Goal: Information Seeking & Learning: Learn about a topic

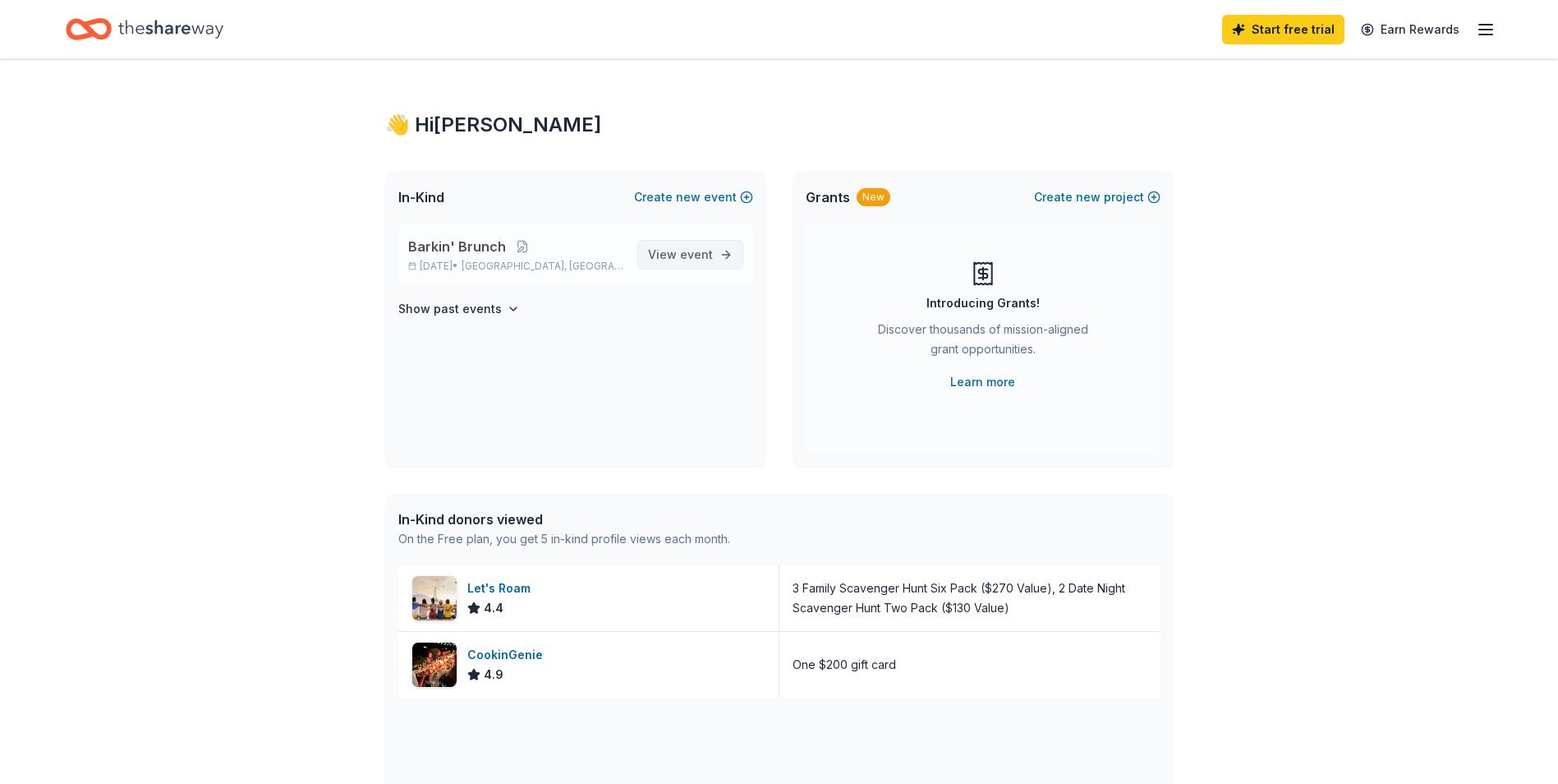
click at [689, 255] on span "event" at bounding box center [696, 254] width 32 height 14
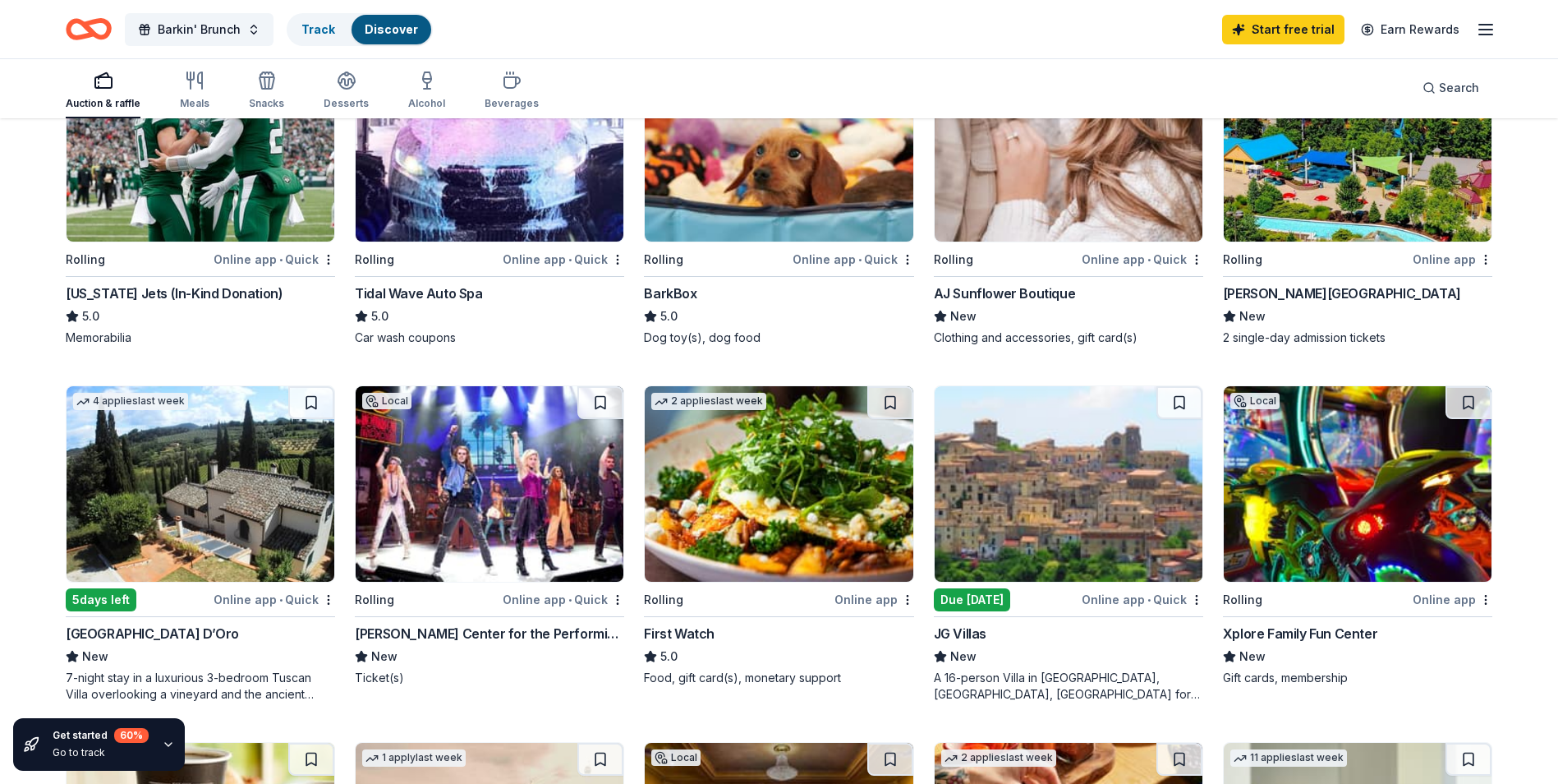
scroll to position [328, 0]
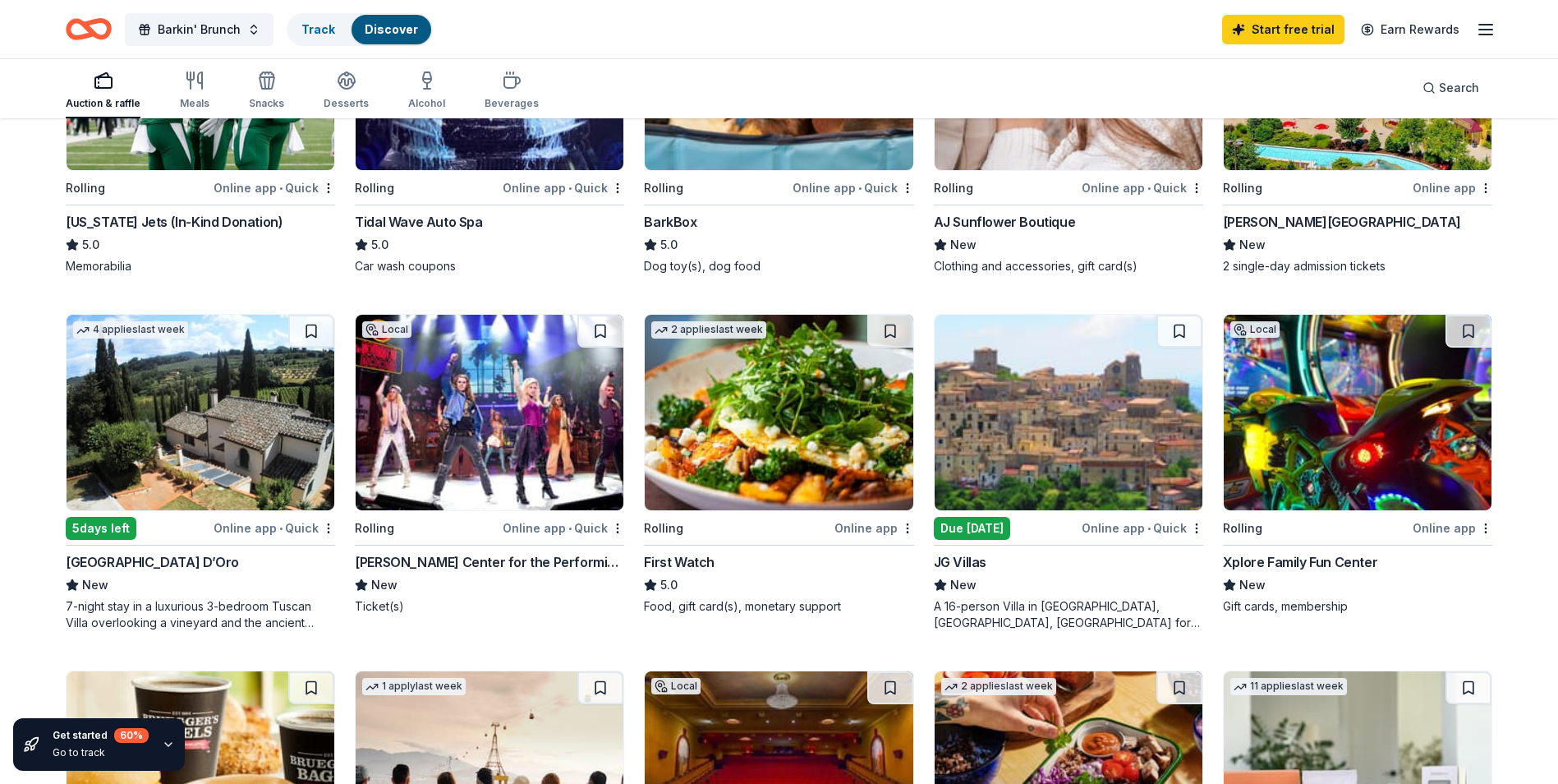
click at [1076, 611] on div "A 16-person Villa in Altomonte, Calabria, Italy for 7days/6nights (Retail value…" at bounding box center [1068, 614] width 269 height 32
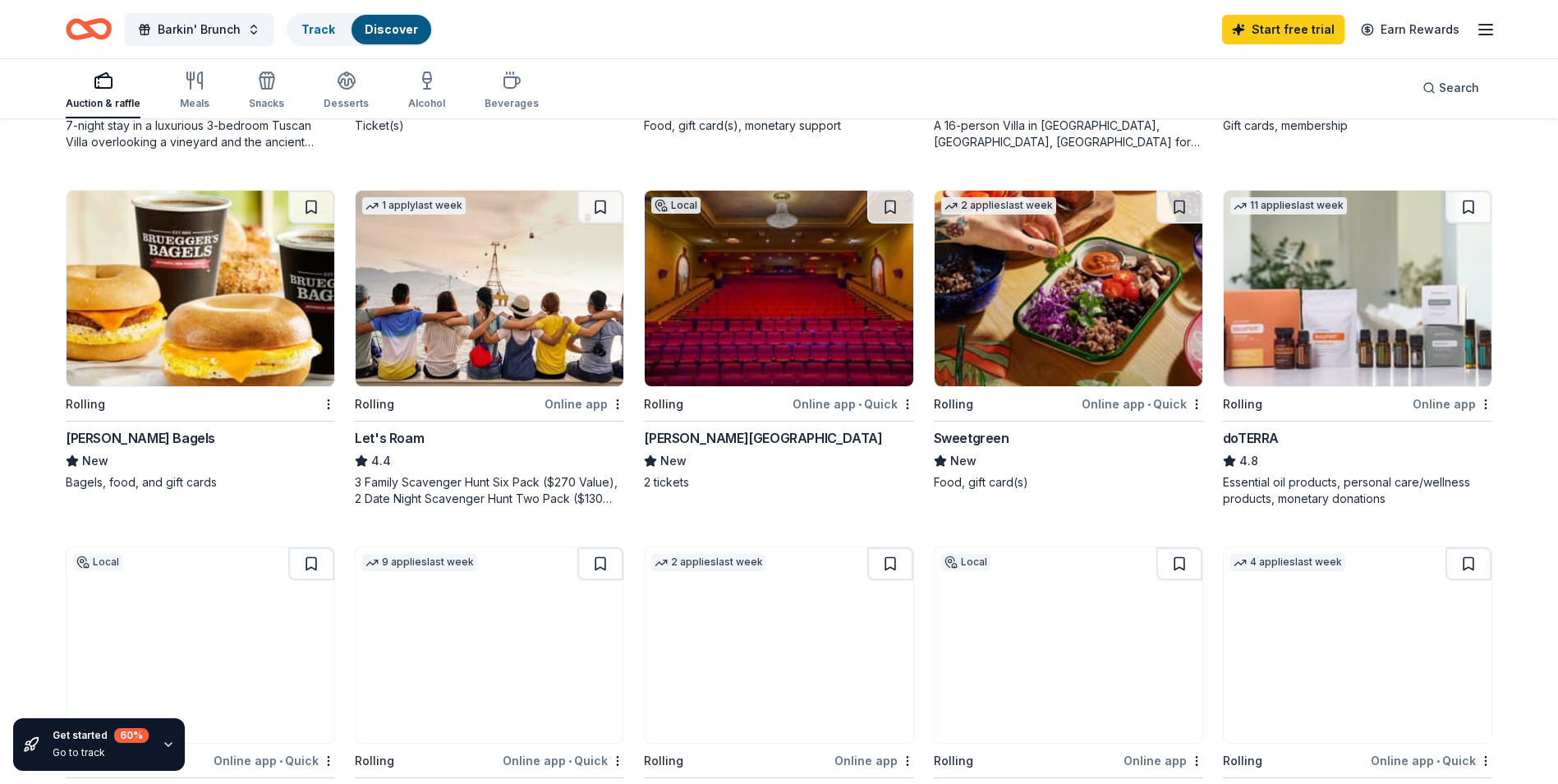
scroll to position [904, 0]
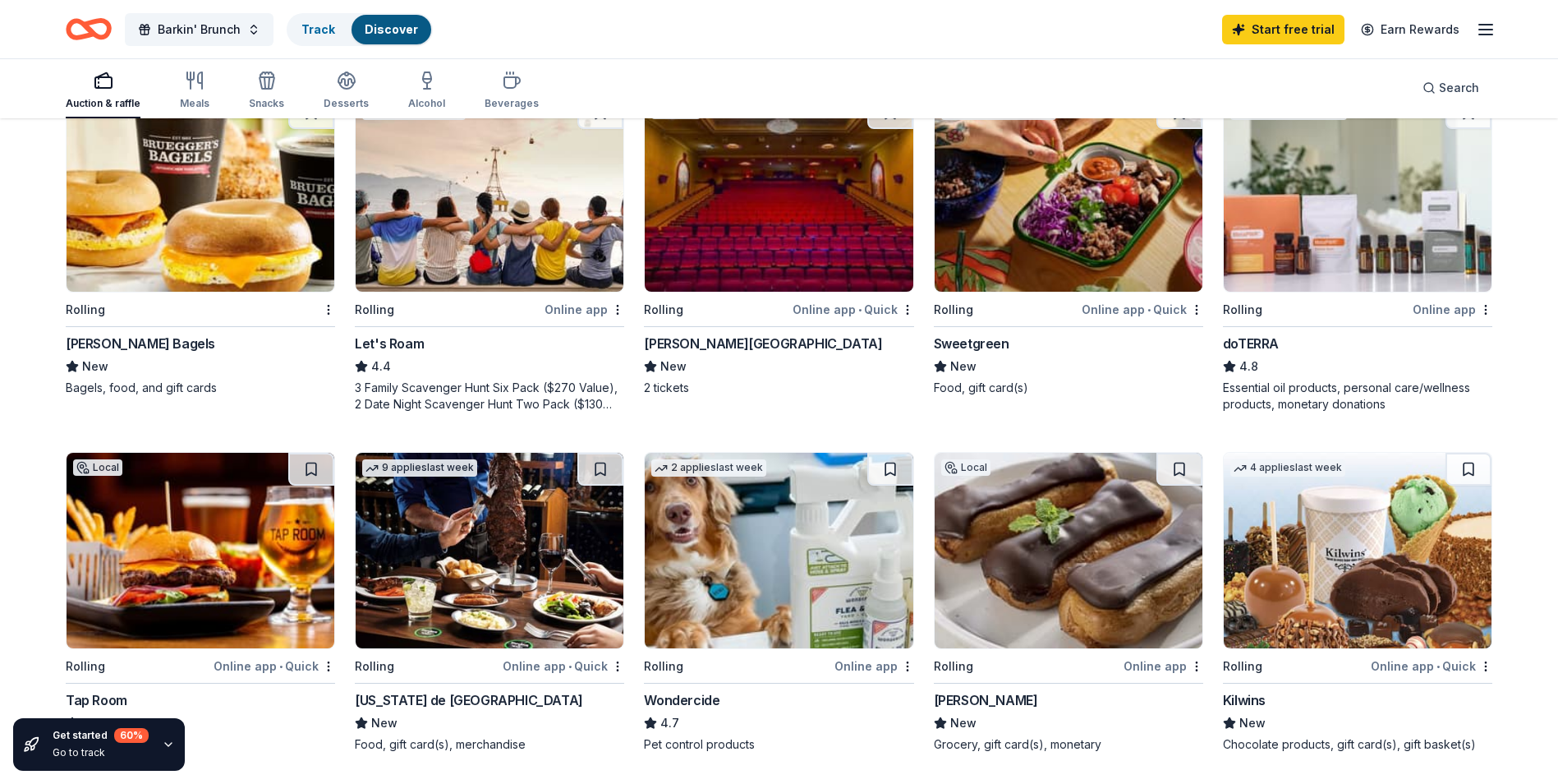
click at [959, 670] on div "Rolling" at bounding box center [953, 667] width 39 height 20
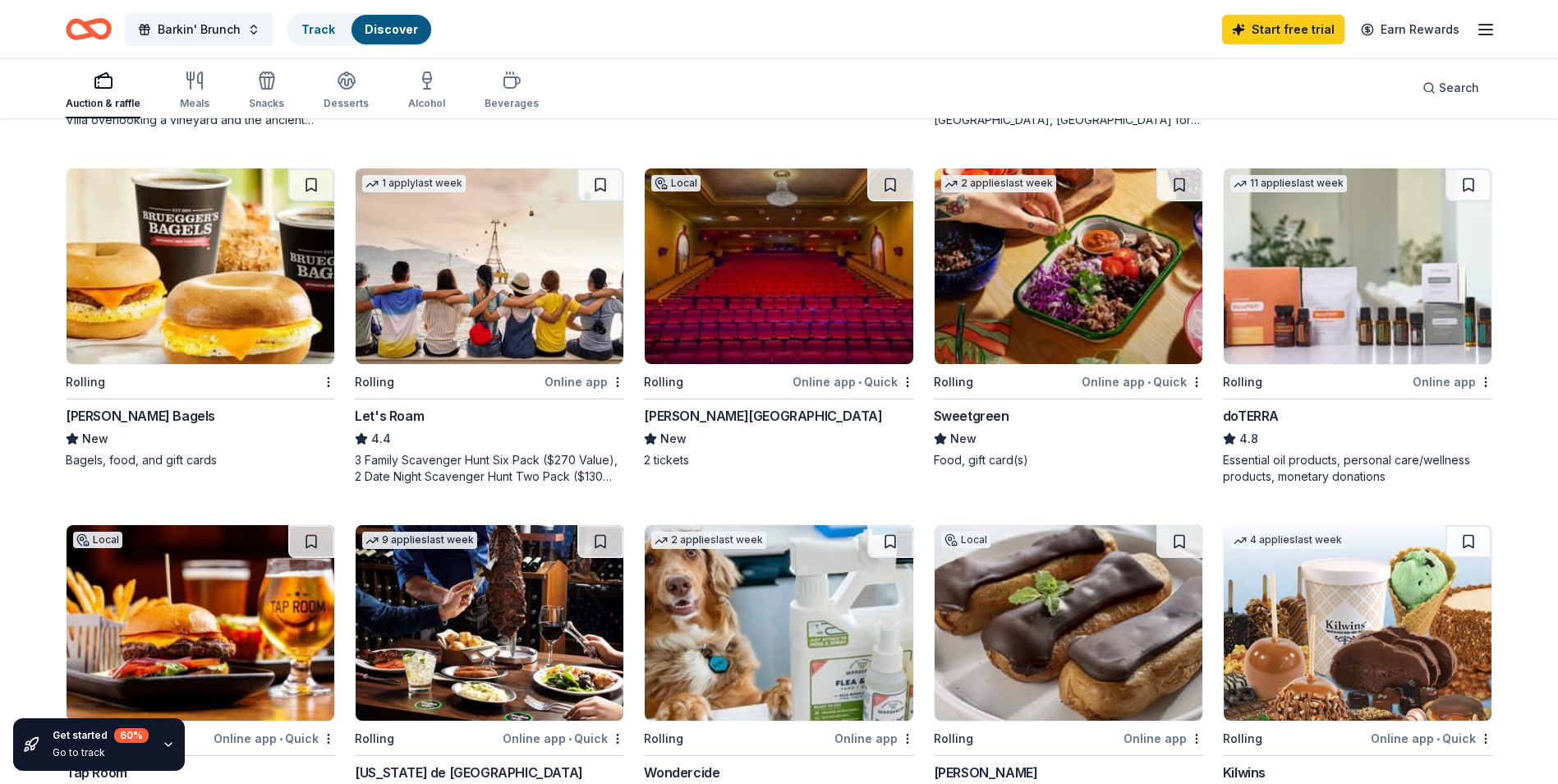
scroll to position [749, 0]
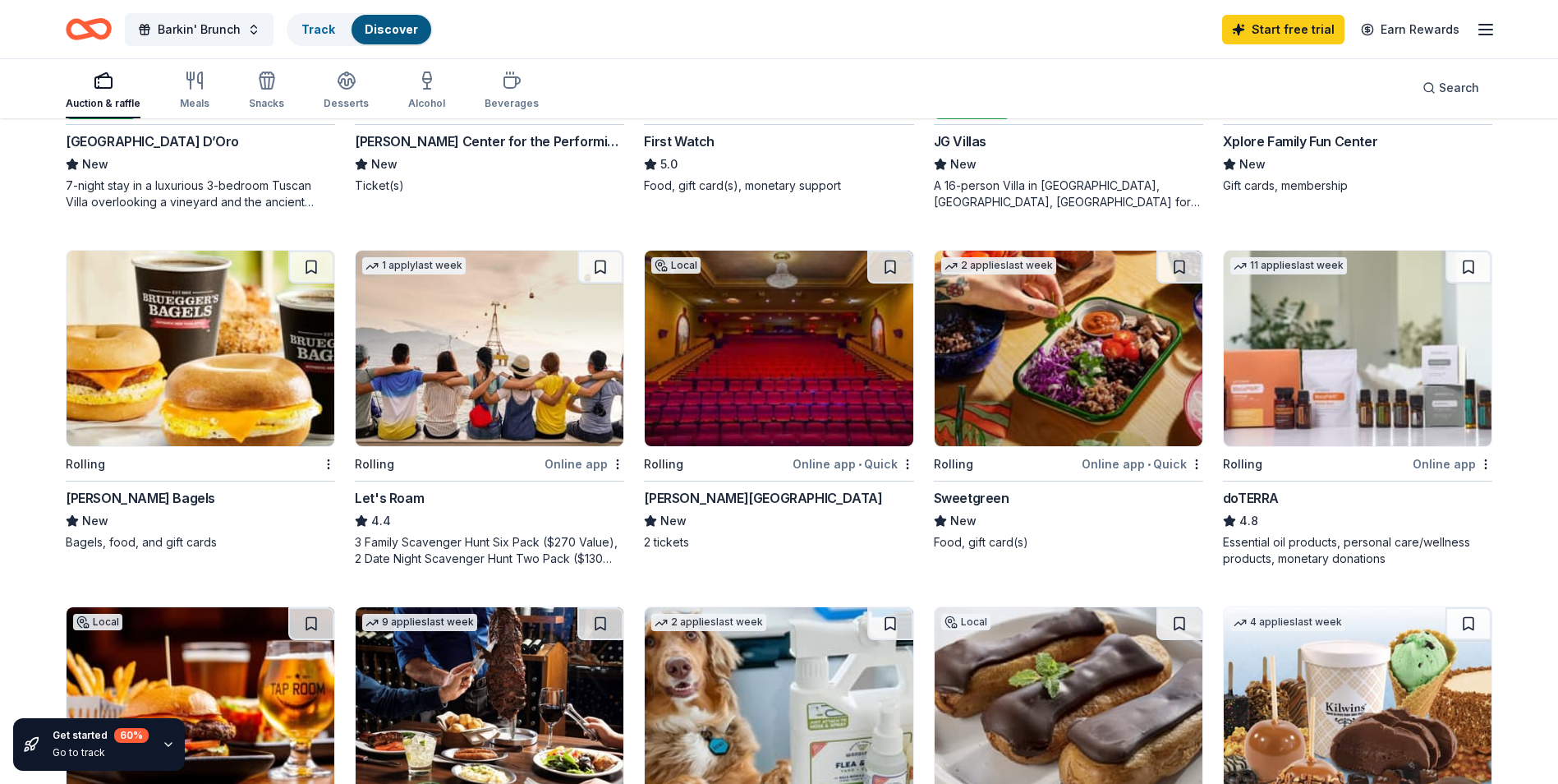
click at [137, 497] on div "Bruegger's Bagels" at bounding box center [140, 498] width 149 height 20
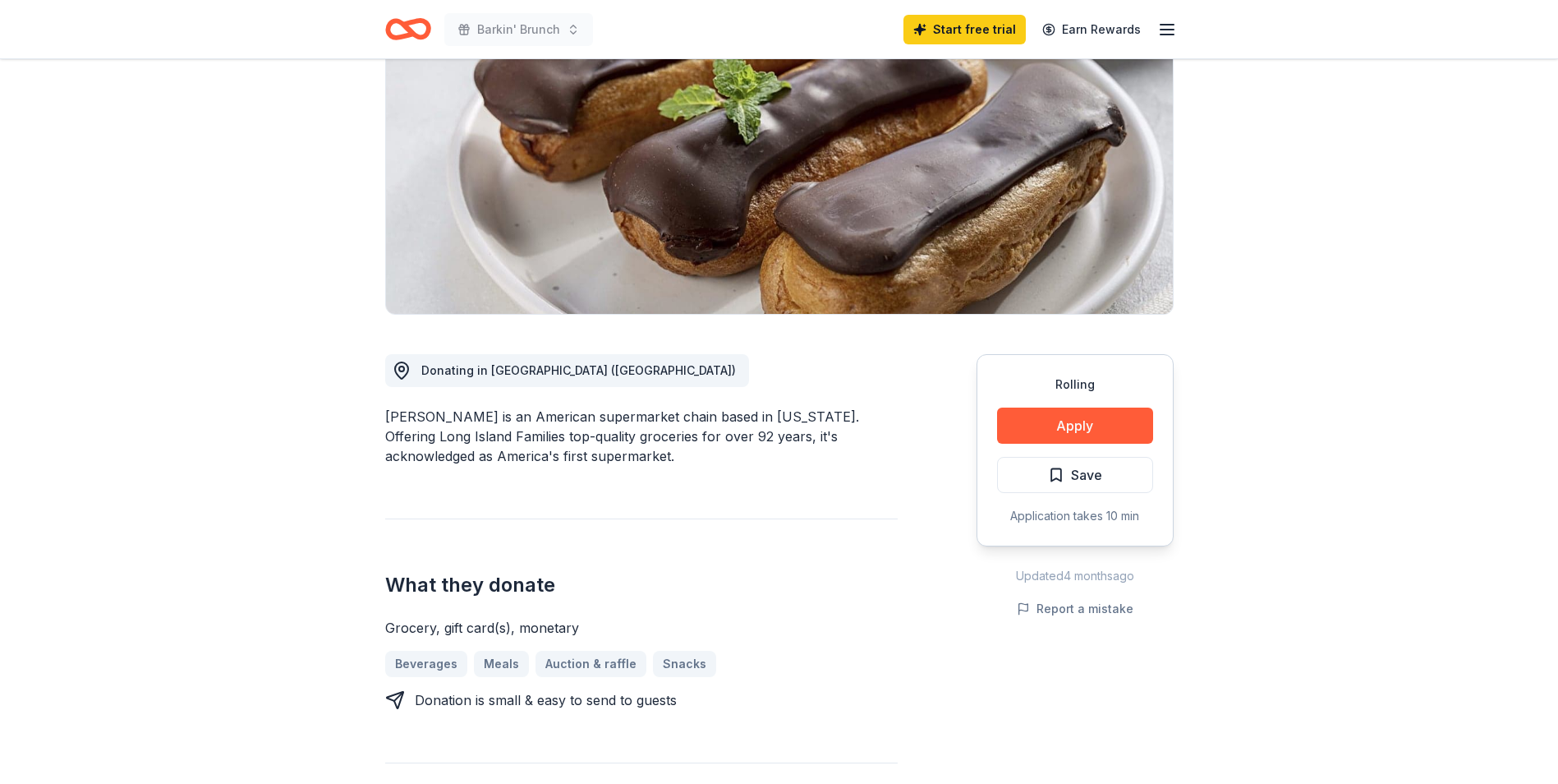
scroll to position [82, 0]
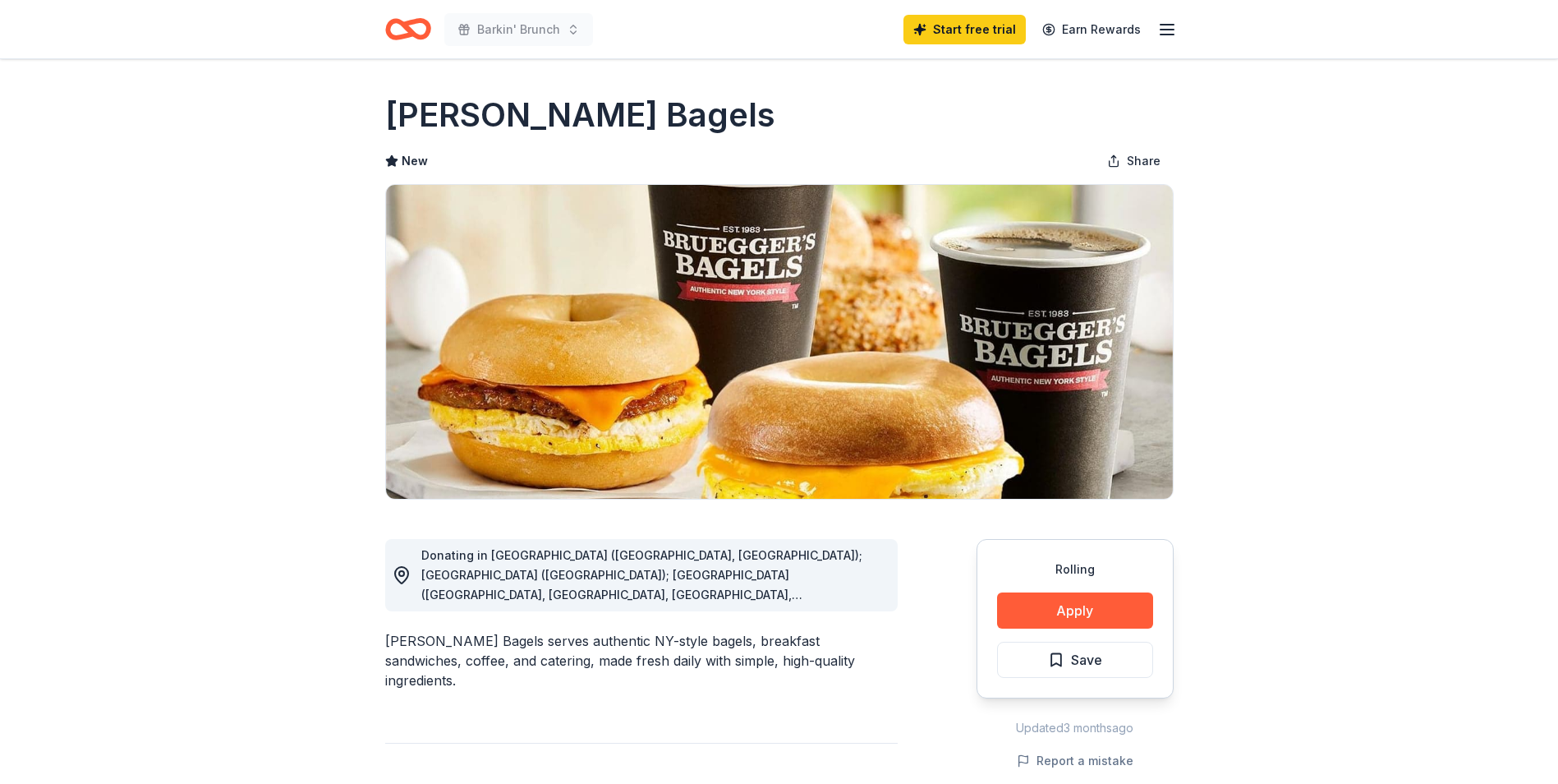
click at [871, 593] on div "Donating in AL (Huntsville, Madison); AZ (Tucson); CA (Aliso Viejo, Brea, Carls…" at bounding box center [653, 575] width 463 height 59
click at [863, 607] on div "Donating in AL (Huntsville, Madison); AZ (Tucson); CA (Aliso Viejo, Brea, Carls…" at bounding box center [641, 575] width 512 height 72
click at [403, 572] on circle at bounding box center [402, 573] width 5 height 5
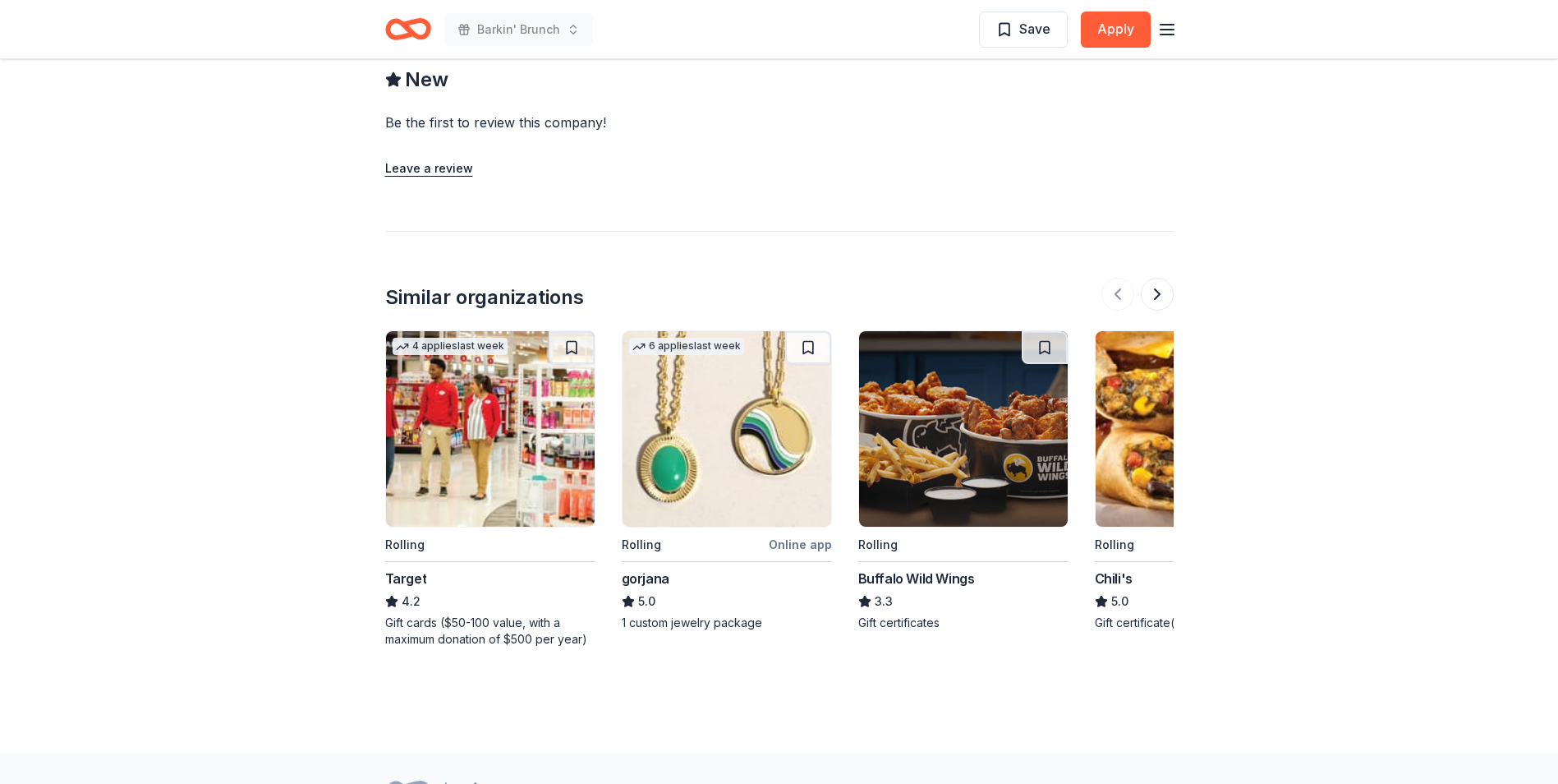
scroll to position [1396, 0]
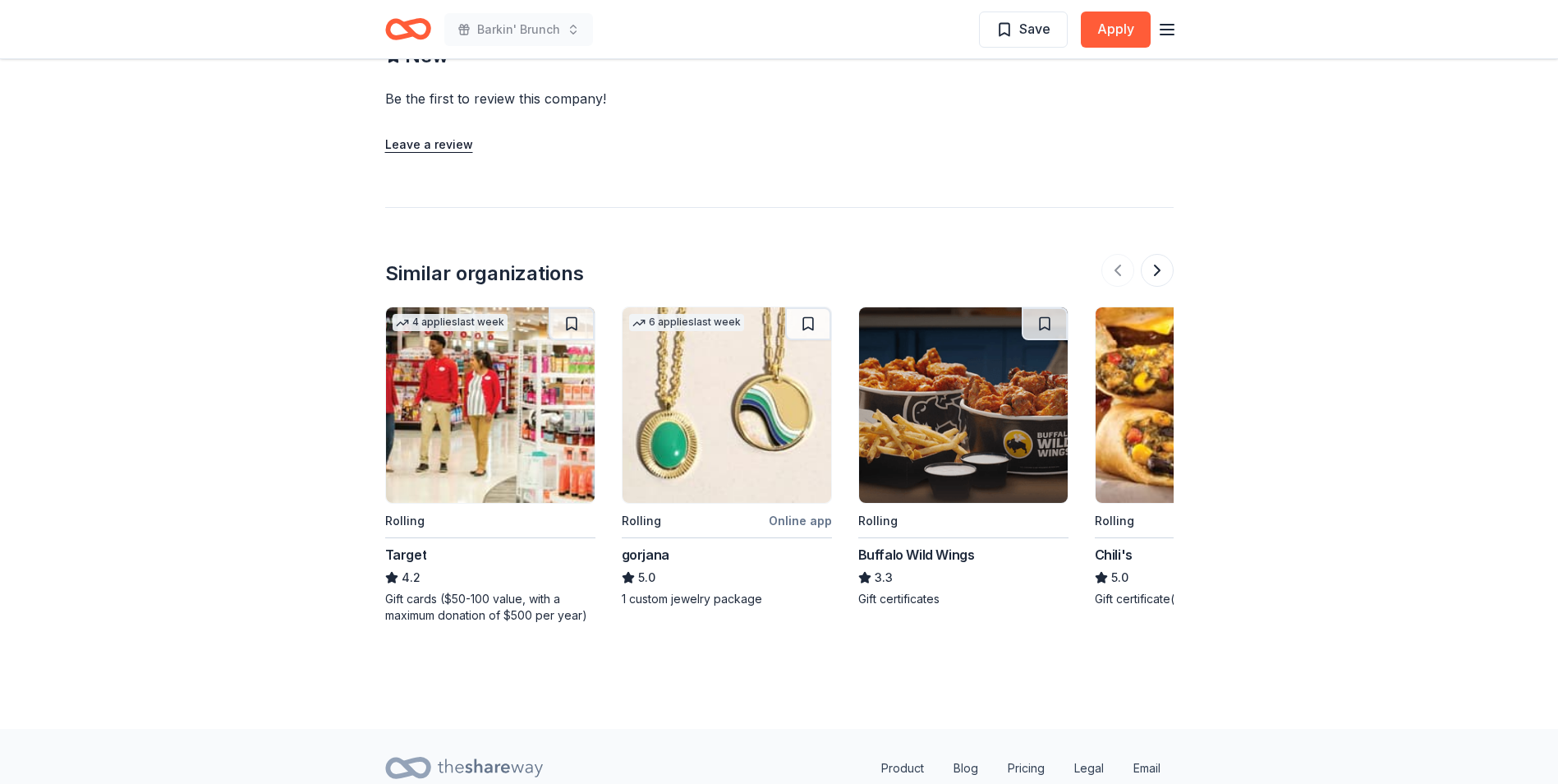
click at [414, 545] on div "Target" at bounding box center [406, 555] width 42 height 20
click at [933, 545] on div "Buffalo Wild Wings" at bounding box center [916, 555] width 117 height 20
click at [1140, 429] on img at bounding box center [1200, 405] width 208 height 196
click at [1151, 254] on button at bounding box center [1157, 270] width 32 height 32
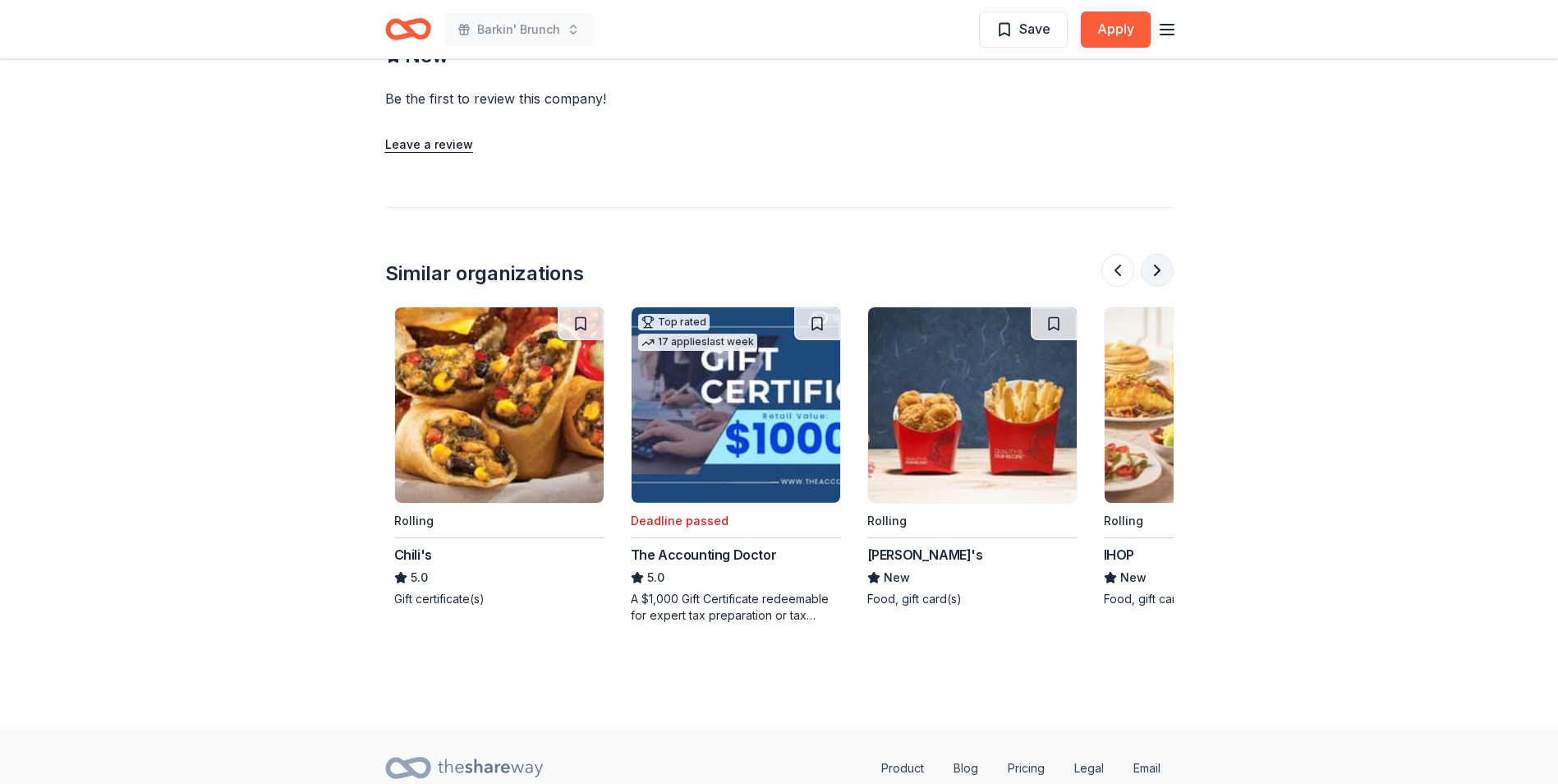
scroll to position [0, 710]
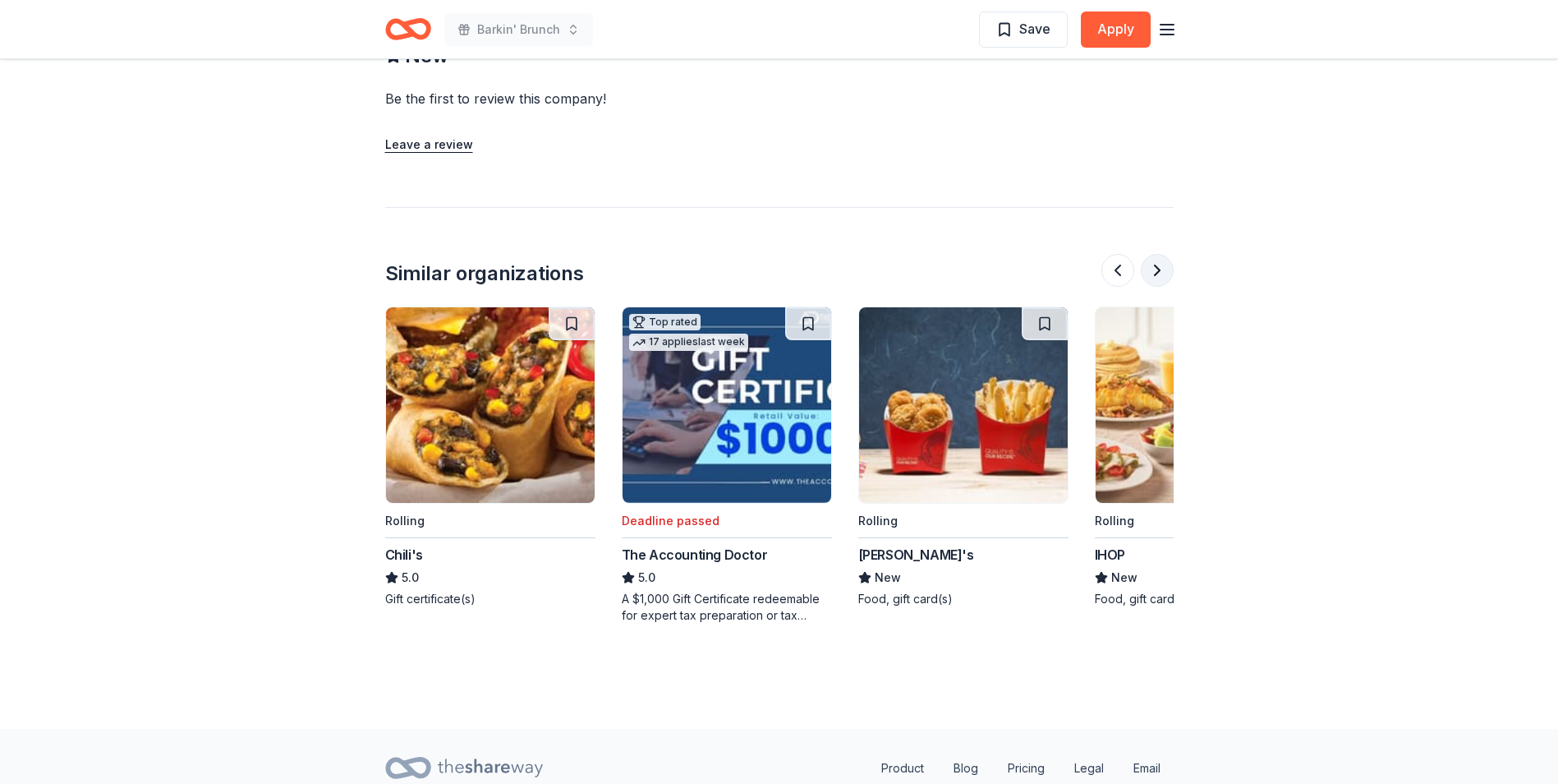
click at [1151, 254] on button at bounding box center [1157, 270] width 32 height 32
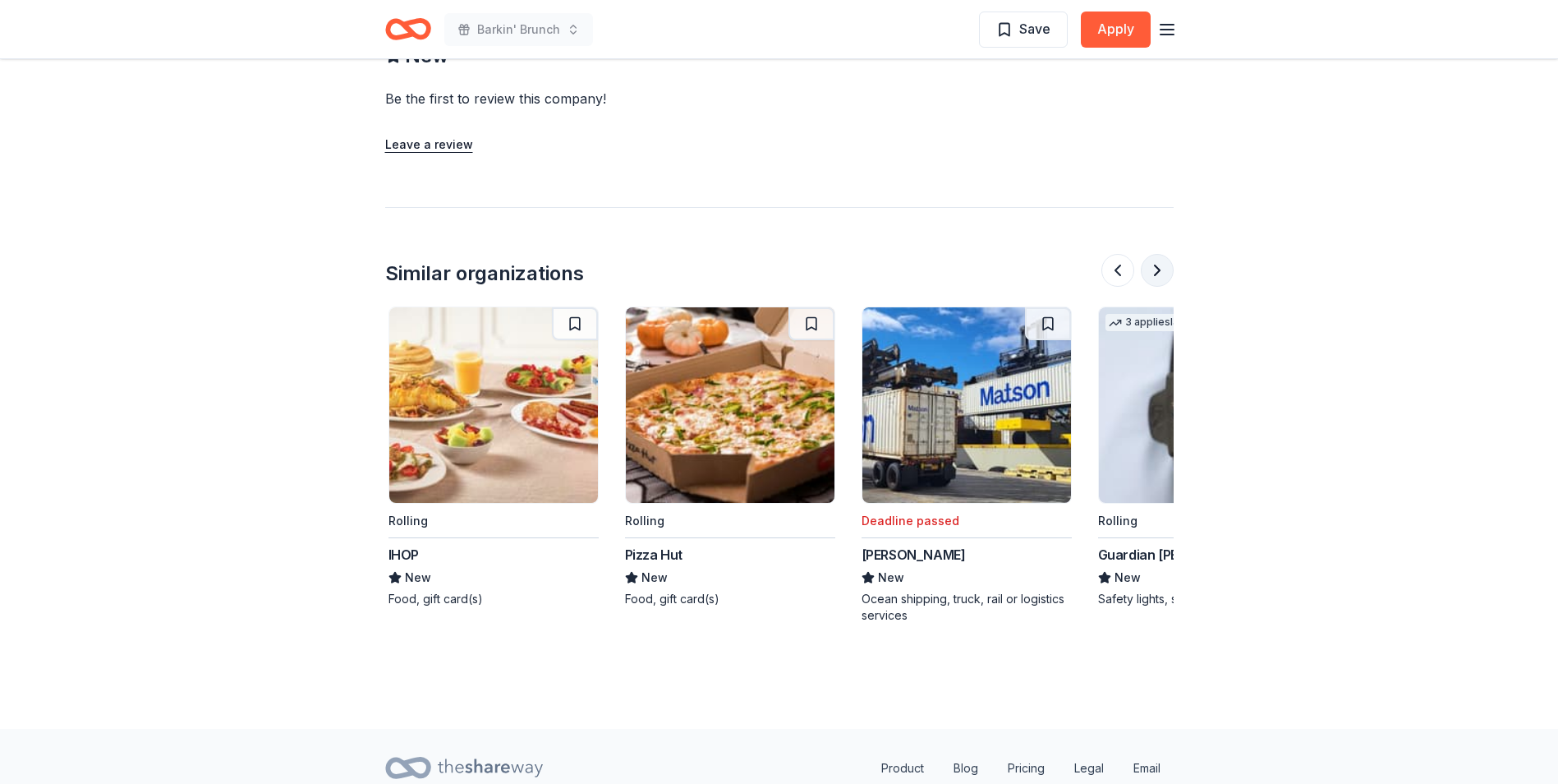
scroll to position [0, 1420]
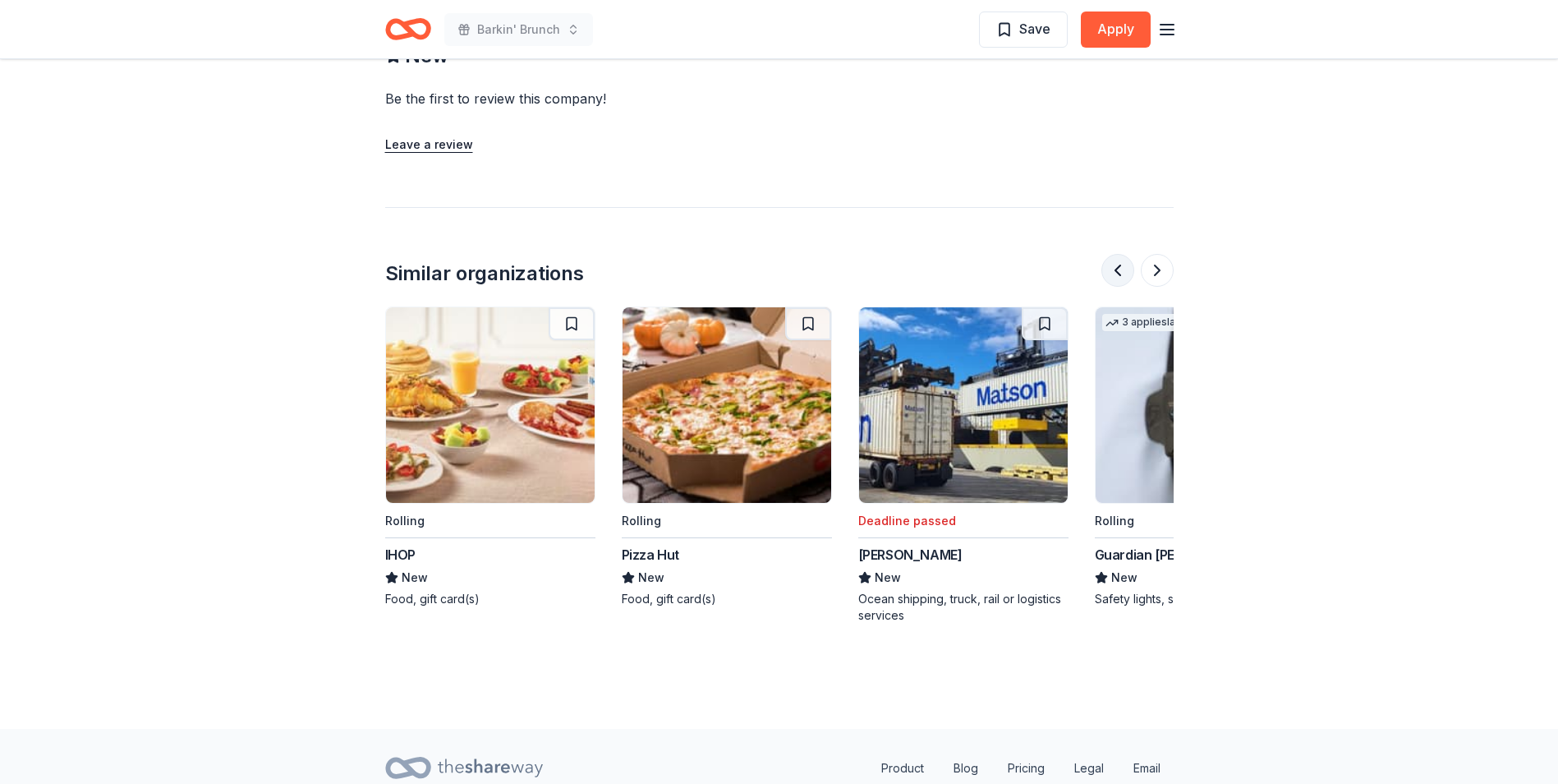
click at [1116, 254] on button at bounding box center [1117, 270] width 32 height 32
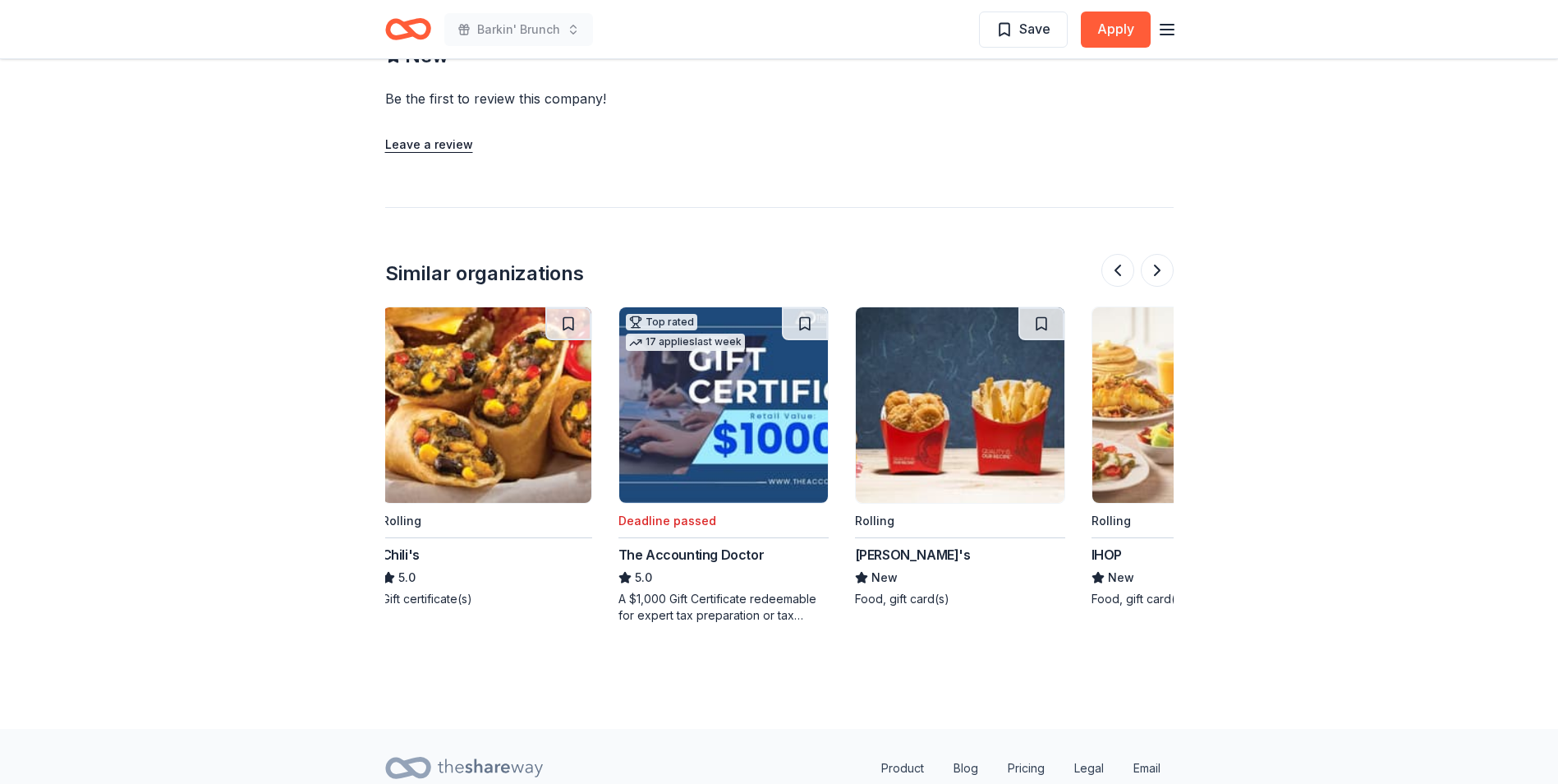
scroll to position [0, 710]
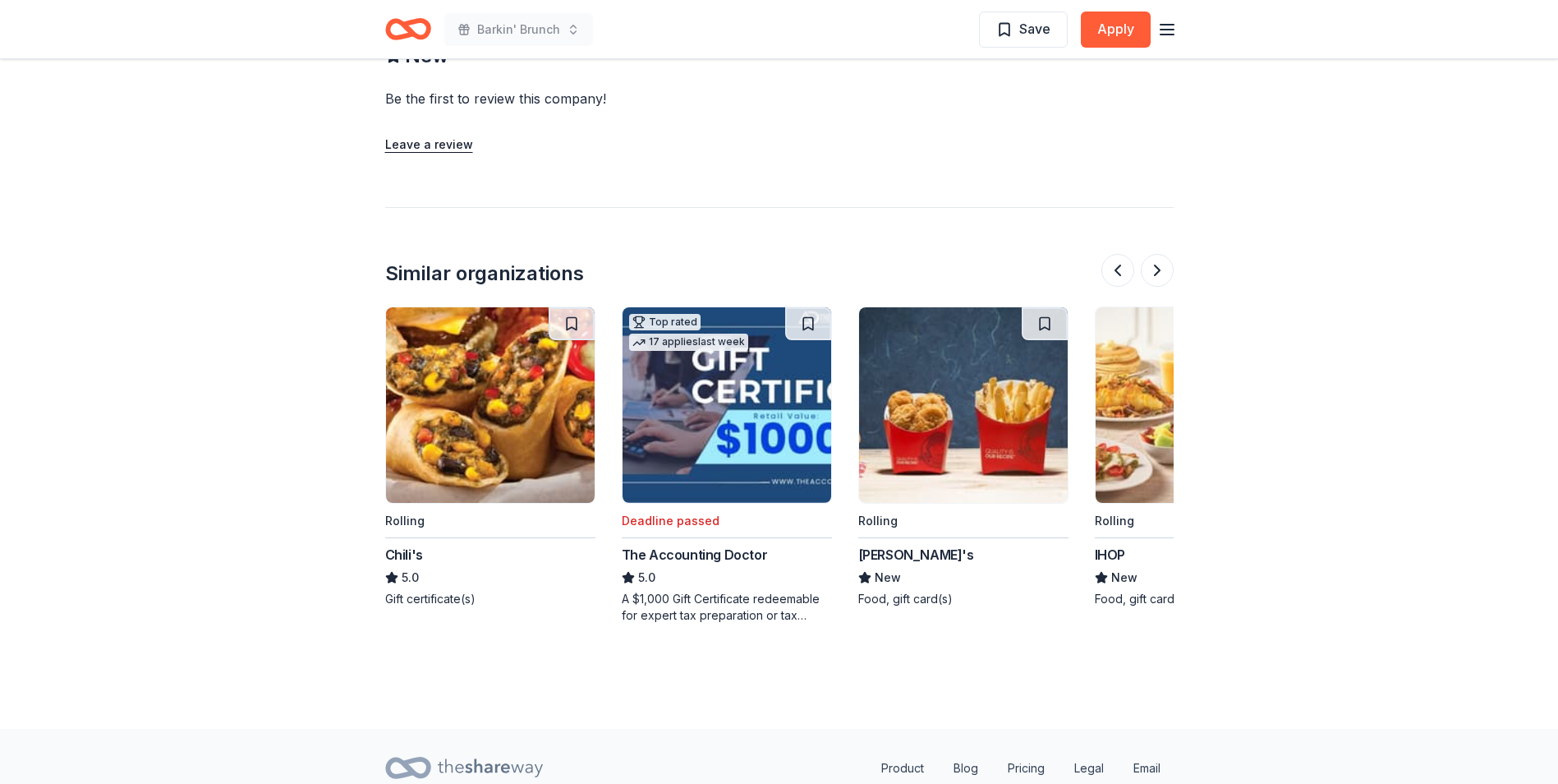
click at [981, 408] on img at bounding box center [963, 405] width 208 height 196
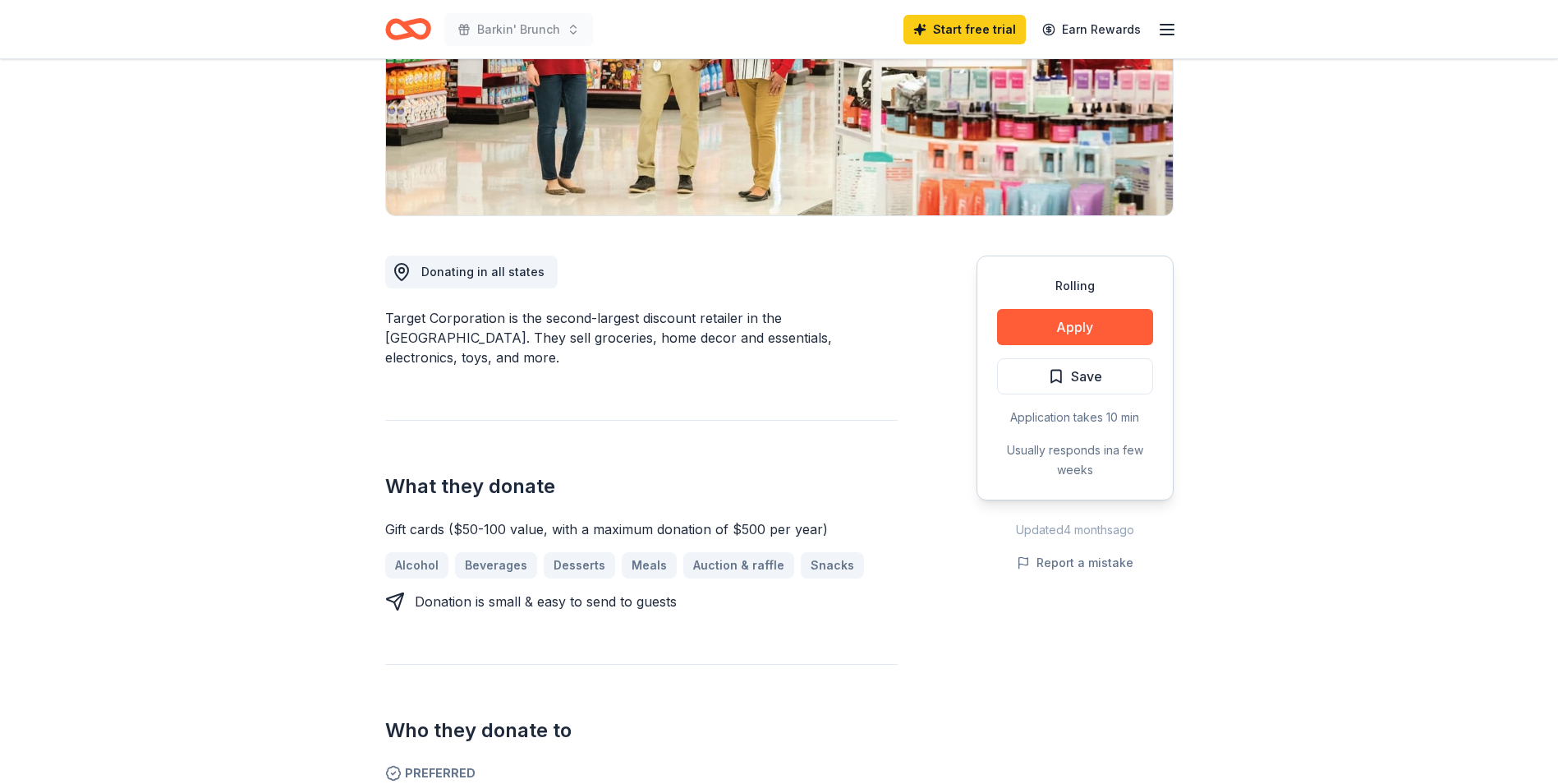
scroll to position [247, 0]
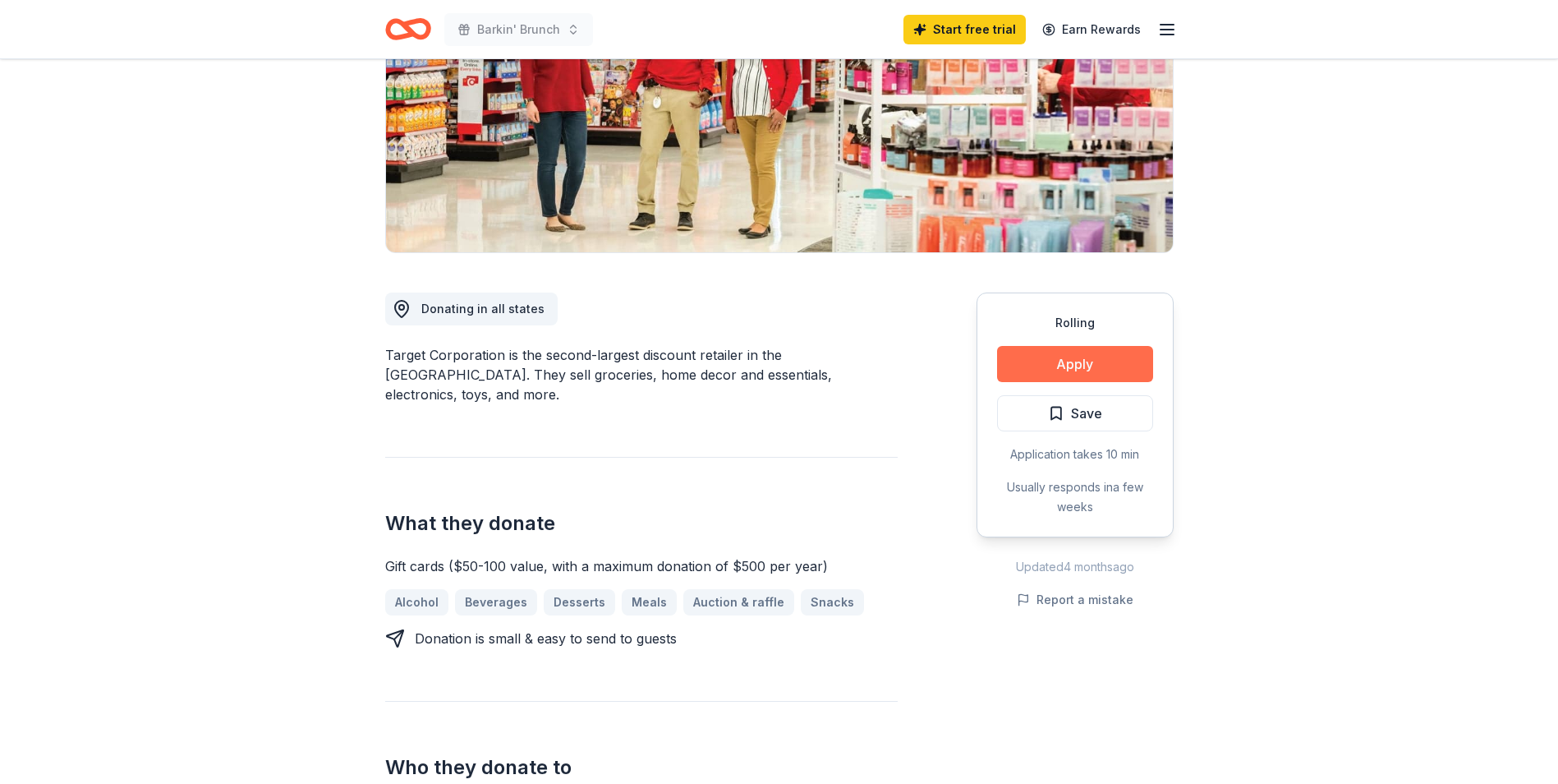
click at [1071, 367] on button "Apply" at bounding box center [1075, 363] width 156 height 36
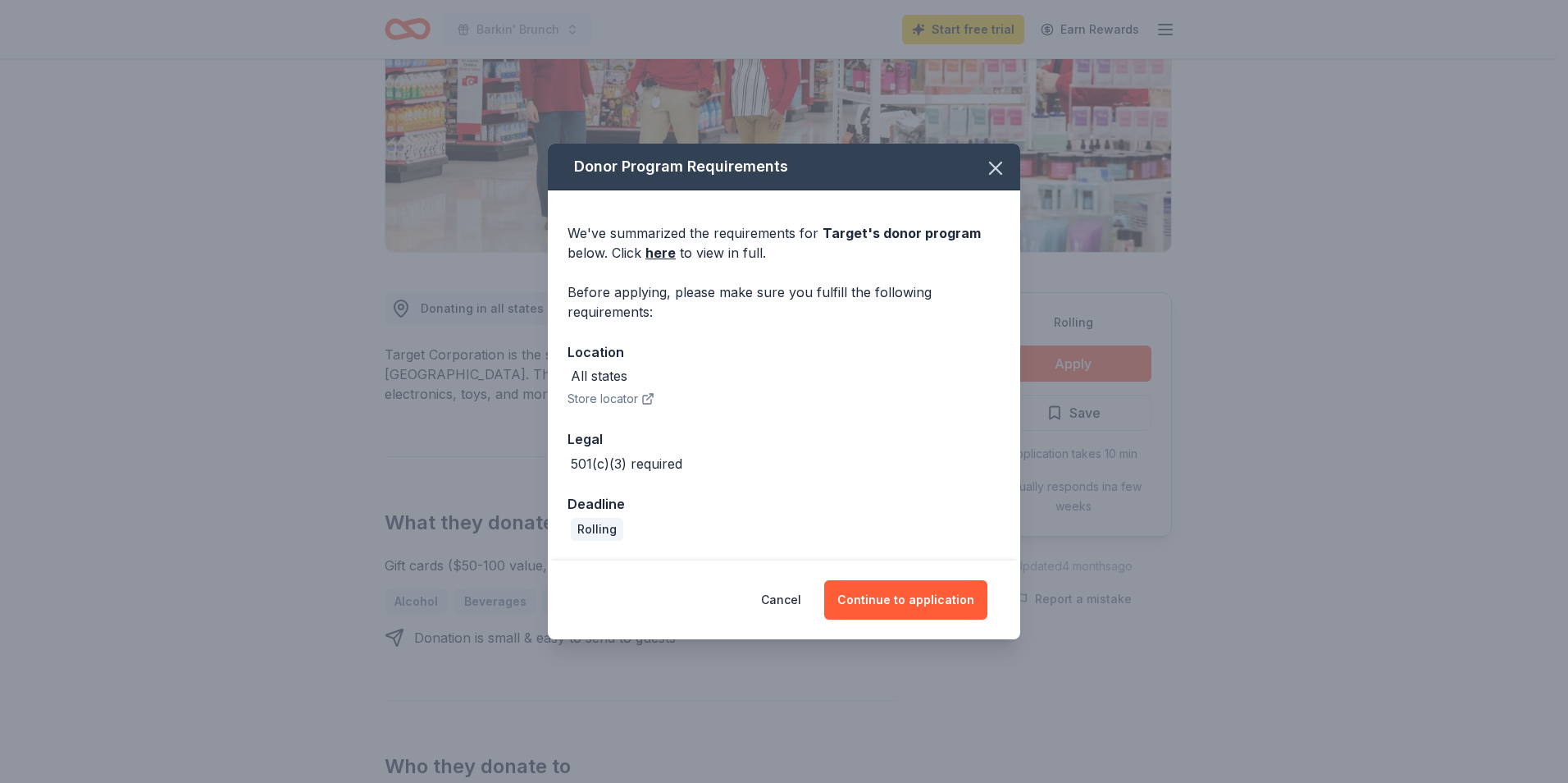
drag, startPoint x: 899, startPoint y: 613, endPoint x: 695, endPoint y: 465, distance: 252.0
click at [697, 498] on div "Donor Program Requirements We've summarized the requirements for Target 's dono…" at bounding box center [784, 392] width 472 height 496
click at [657, 252] on link "here" at bounding box center [660, 253] width 30 height 20
click at [989, 159] on icon "button" at bounding box center [996, 168] width 23 height 23
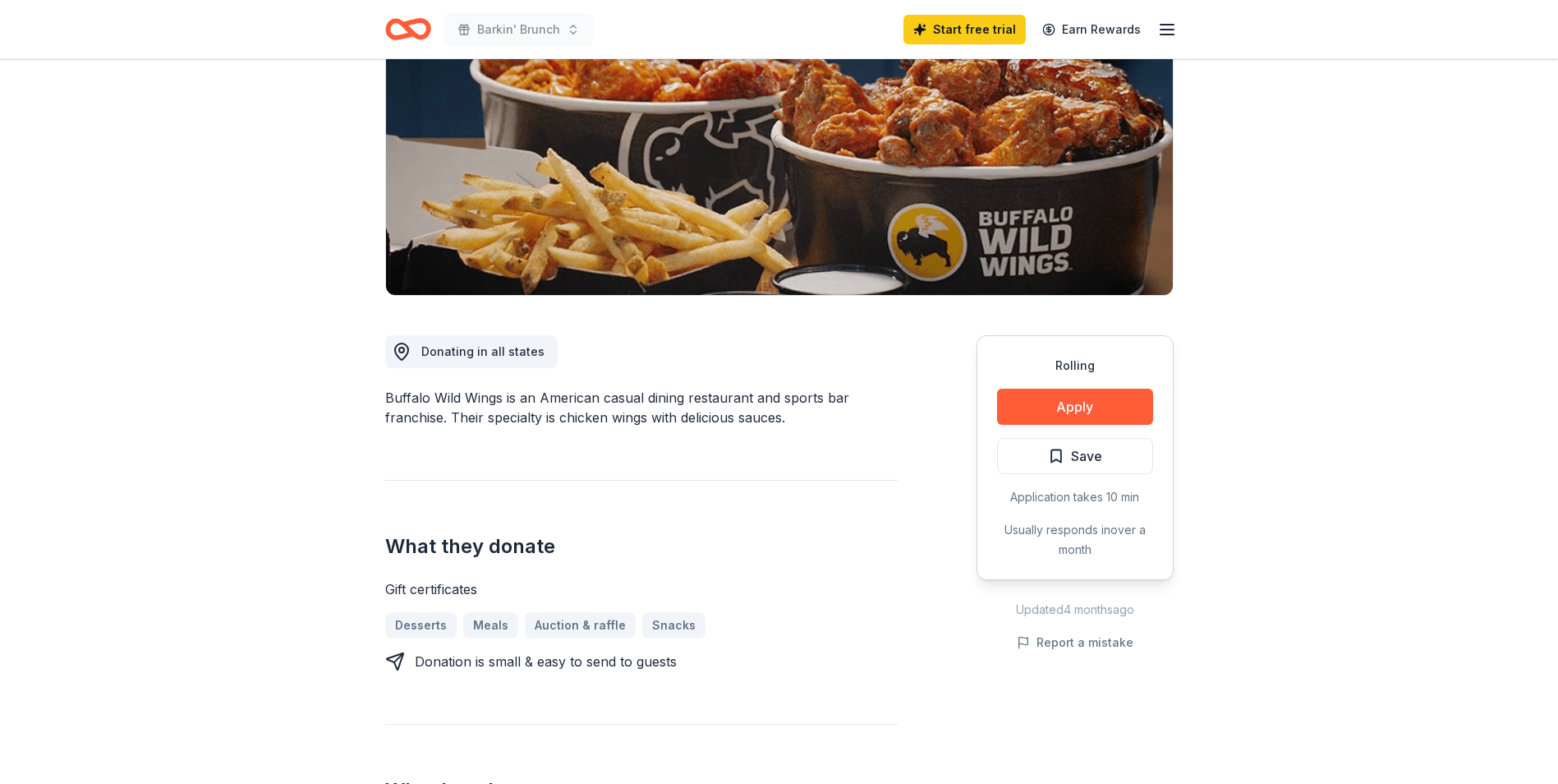
scroll to position [164, 0]
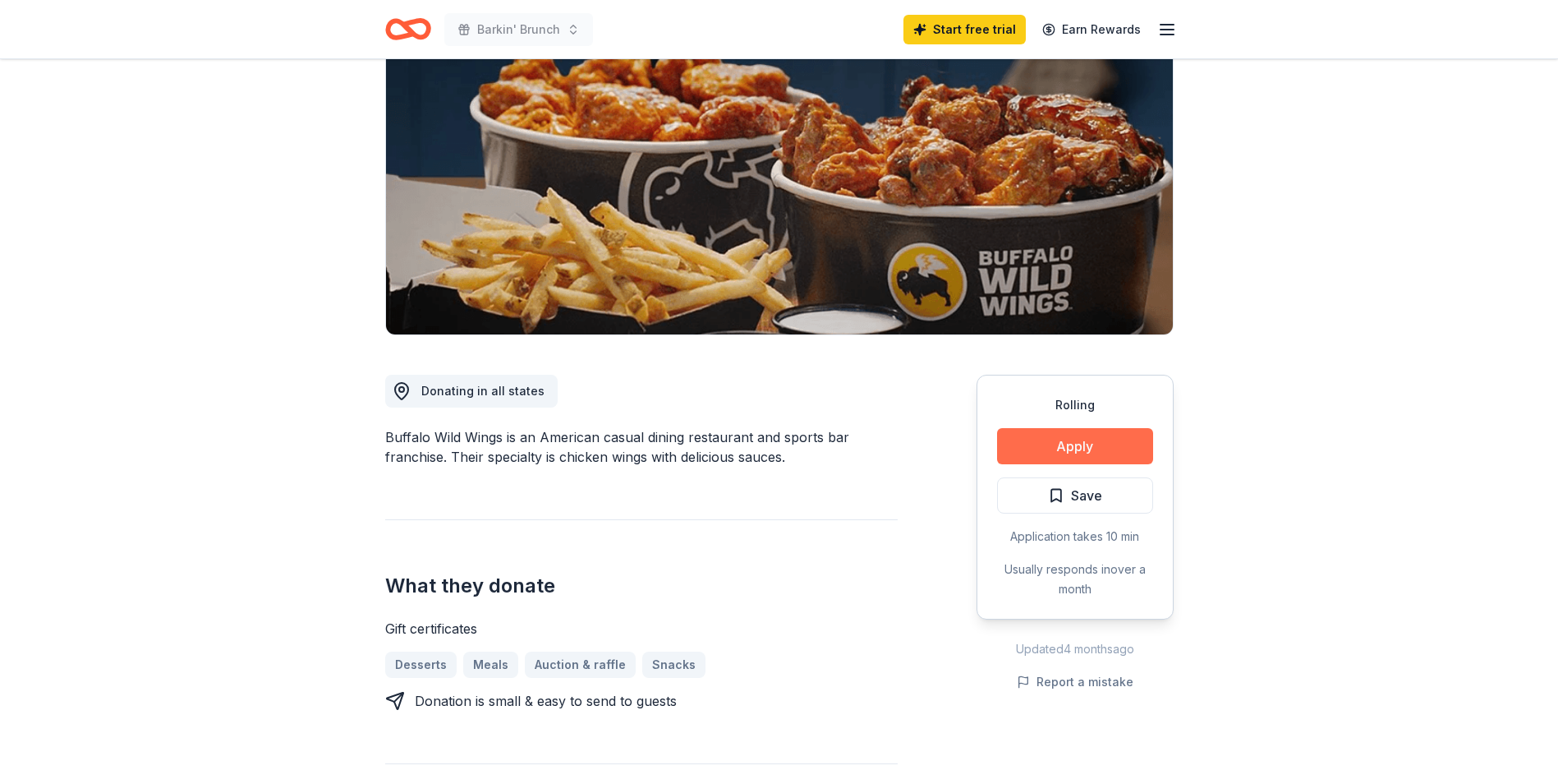
click at [1112, 445] on button "Apply" at bounding box center [1075, 446] width 156 height 36
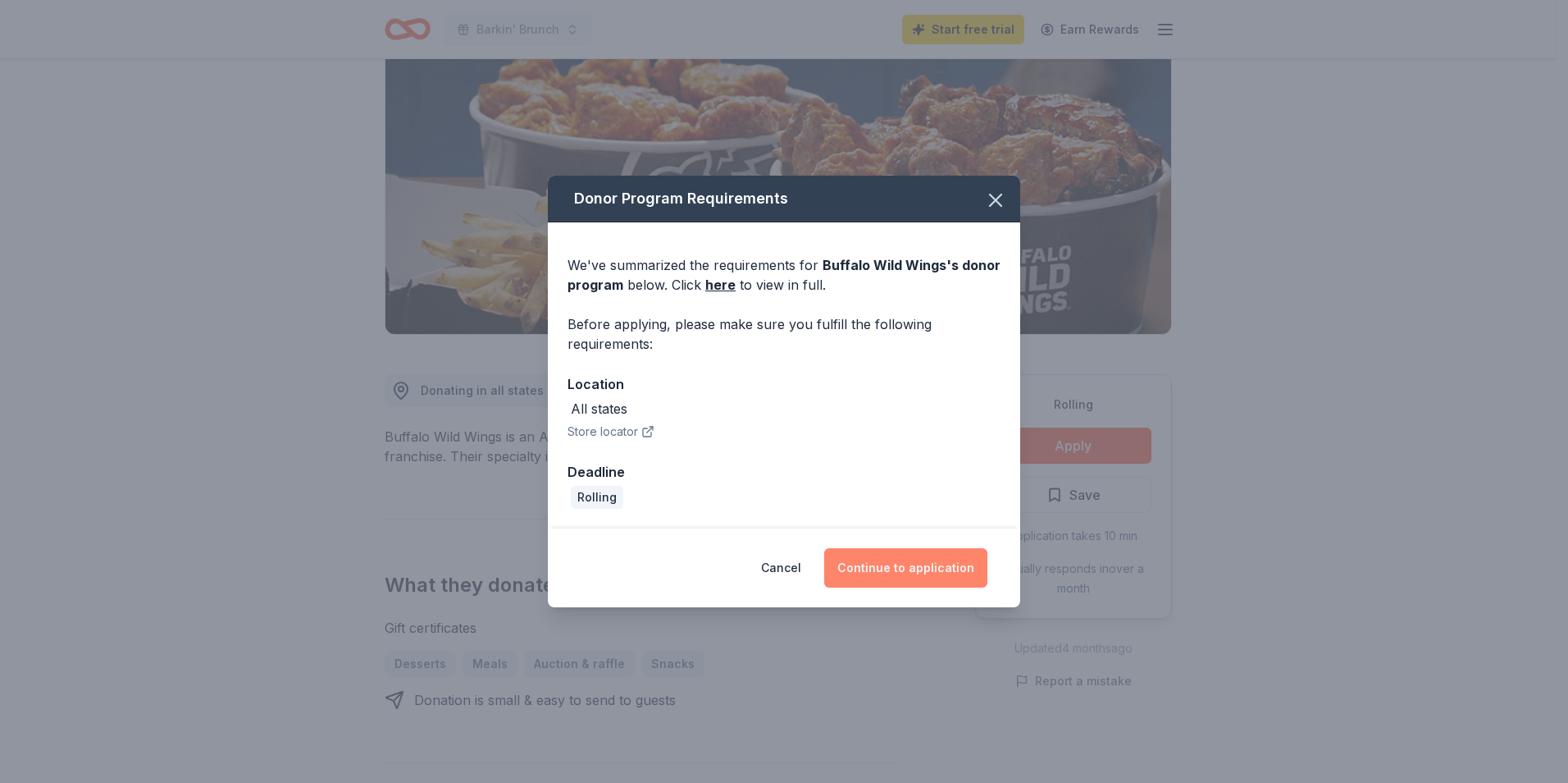
click at [878, 567] on button "Continue to application" at bounding box center [906, 567] width 163 height 39
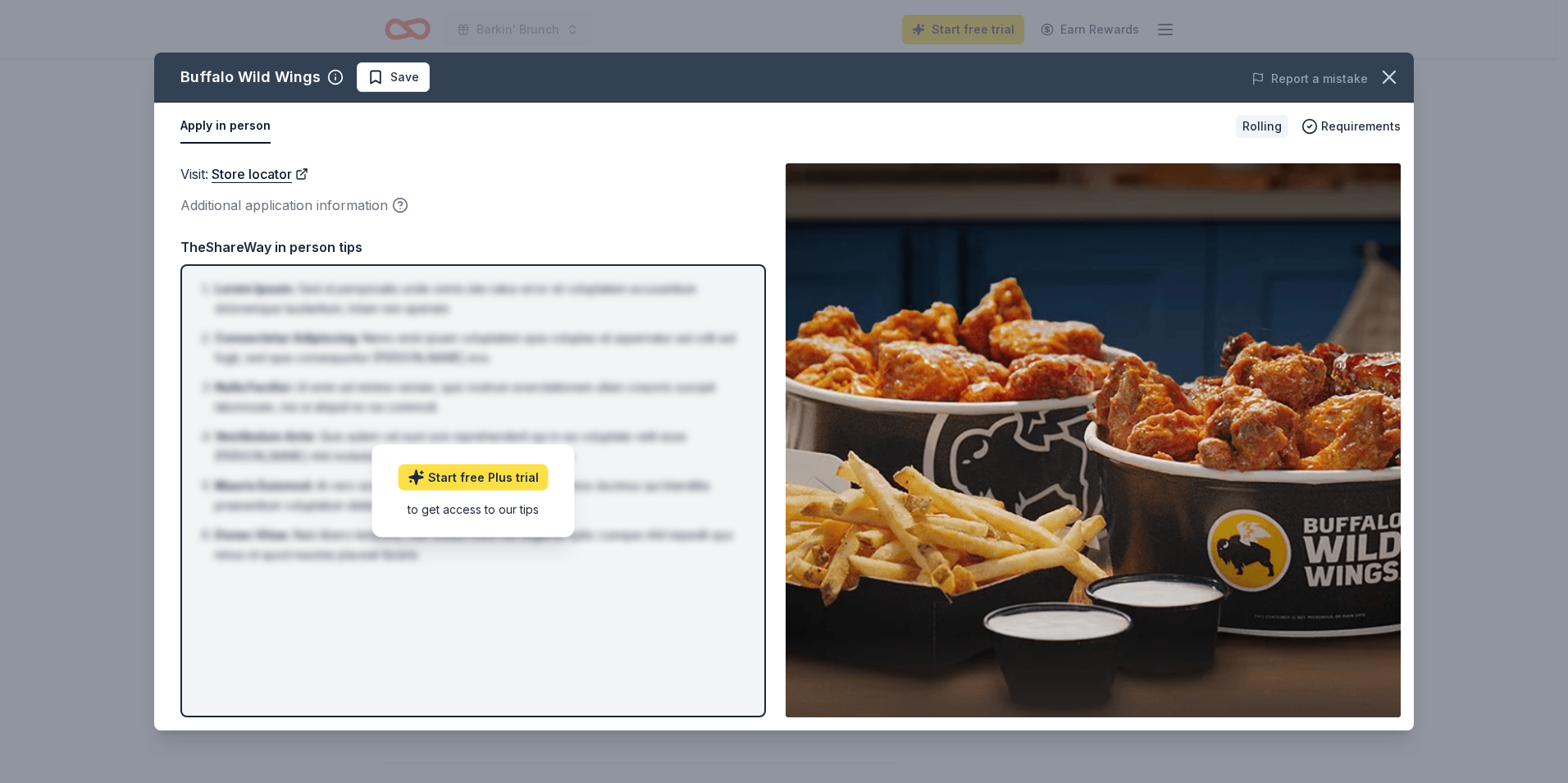
click at [512, 477] on link "Start free Plus trial" at bounding box center [473, 478] width 150 height 27
click at [1385, 77] on icon "button" at bounding box center [1389, 77] width 23 height 23
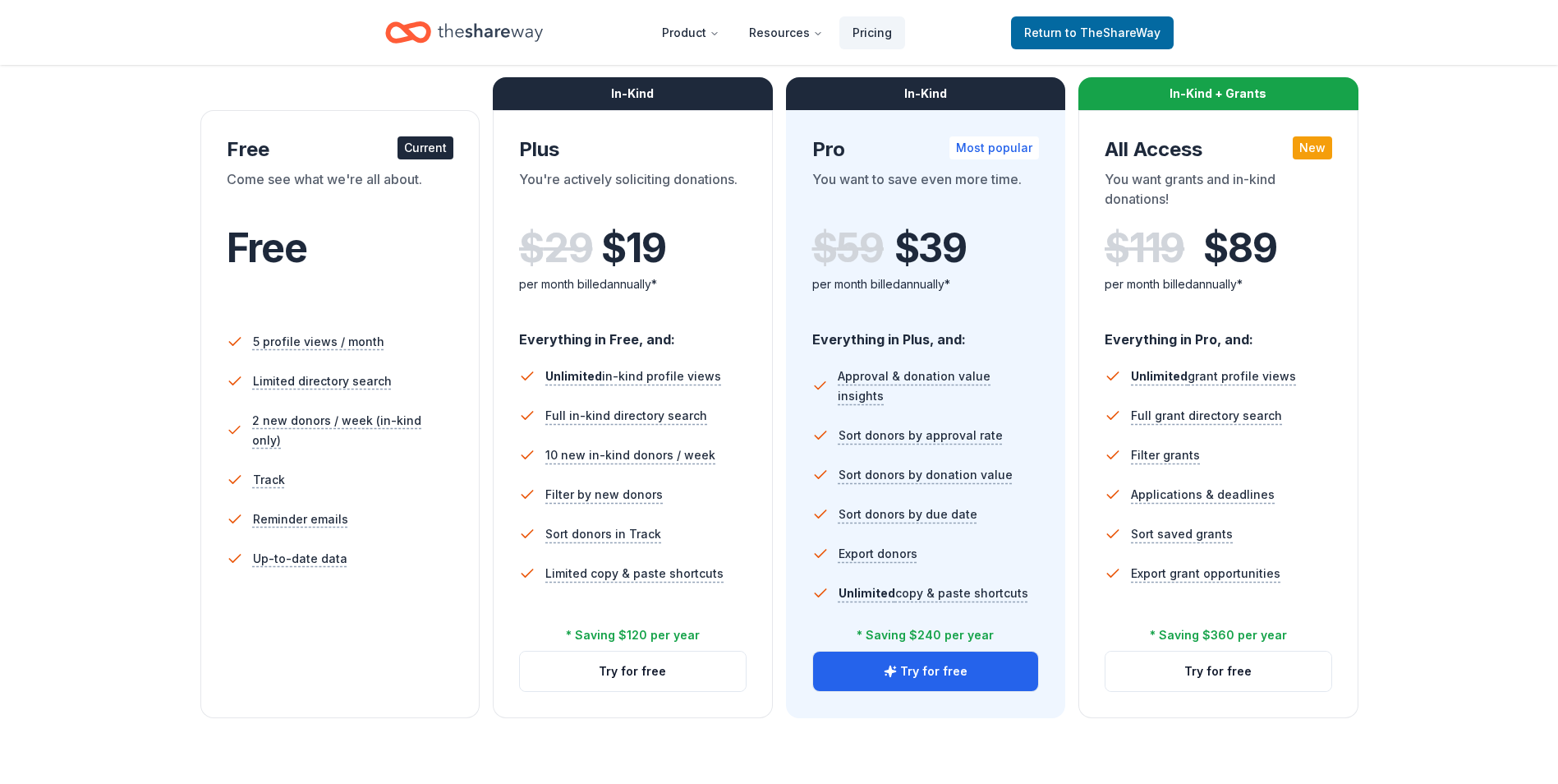
scroll to position [247, 0]
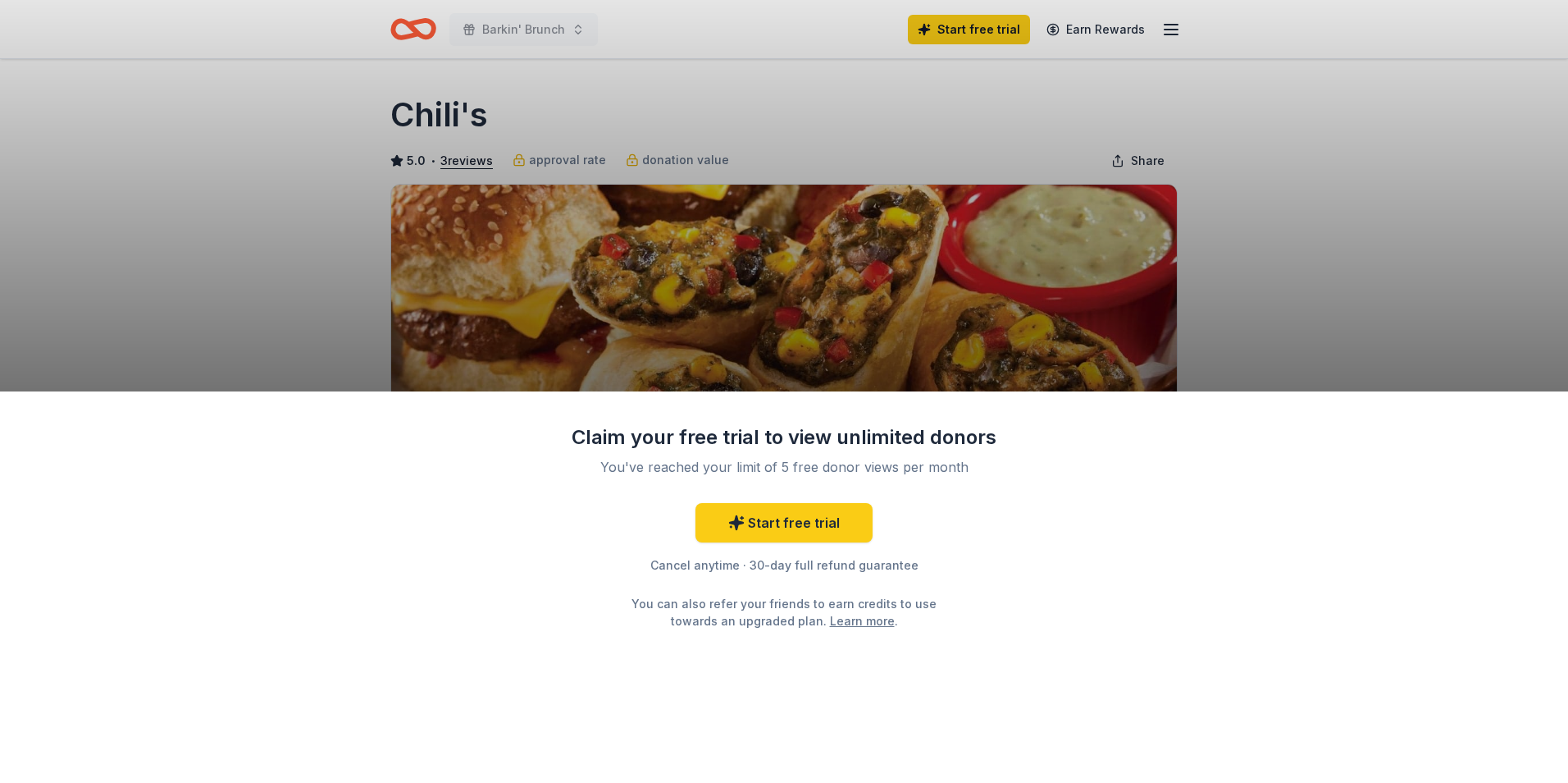
click at [1446, 232] on div "Claim your free trial to view unlimited donors You've reached your limit of 5 f…" at bounding box center [784, 391] width 1568 height 783
click at [461, 162] on div "Claim your free trial to view unlimited donors You've reached your limit of 5 f…" at bounding box center [784, 391] width 1568 height 783
click at [766, 503] on link "Start free trial" at bounding box center [784, 522] width 177 height 39
click at [810, 512] on link "Start free trial" at bounding box center [784, 522] width 177 height 39
click at [774, 72] on div "Claim your free trial to view unlimited donors You've reached your limit of 5 f…" at bounding box center [784, 391] width 1568 height 783
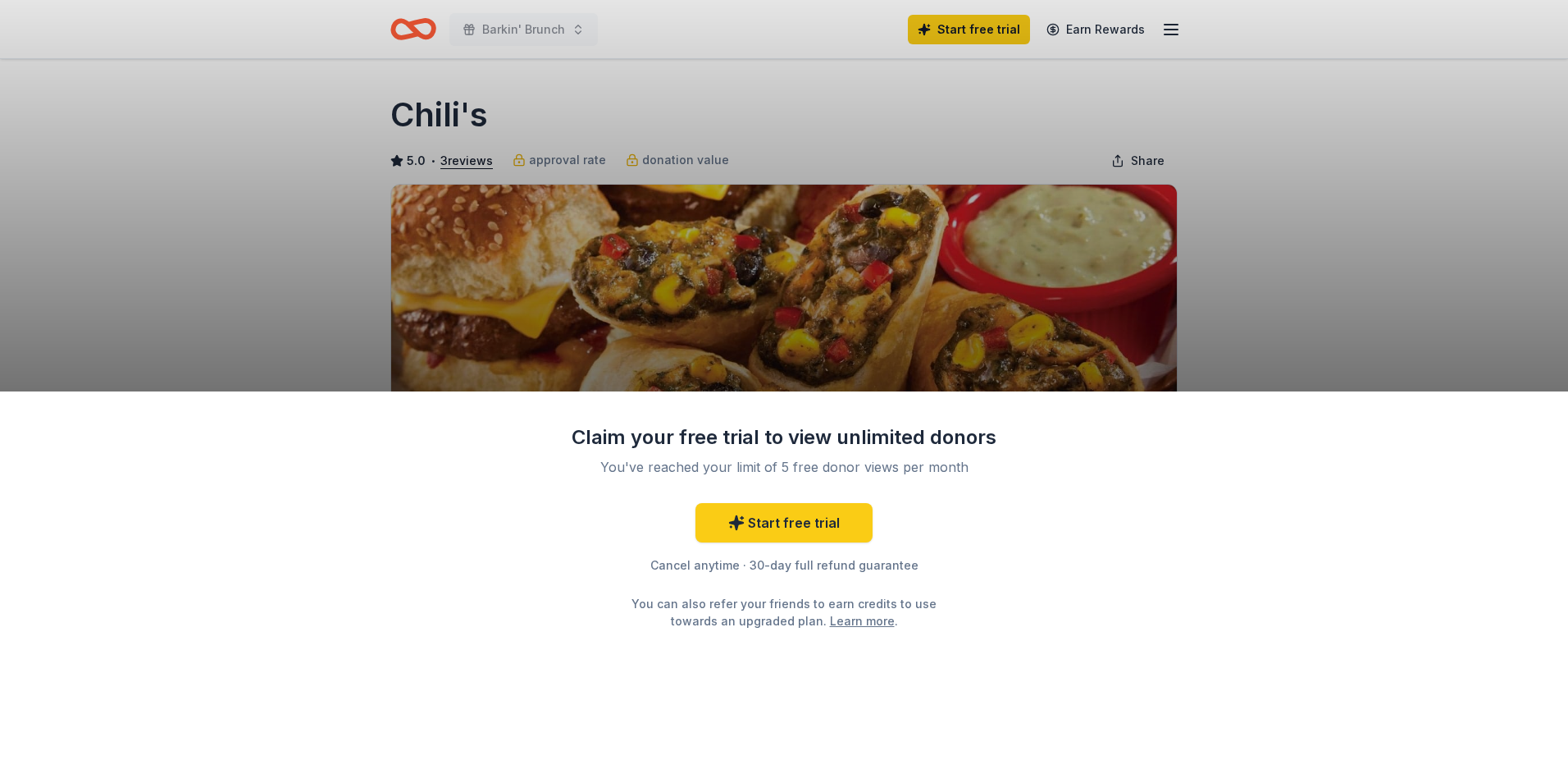
click at [451, 114] on div "Claim your free trial to view unlimited donors You've reached your limit of 5 f…" at bounding box center [784, 391] width 1568 height 783
click at [482, 161] on div "Claim your free trial to view unlimited donors You've reached your limit of 5 f…" at bounding box center [784, 391] width 1568 height 783
click at [1130, 416] on div "Claim your free trial to view unlimited donors You've reached your limit of 5 f…" at bounding box center [784, 587] width 1568 height 391
